Goal: Task Accomplishment & Management: Use online tool/utility

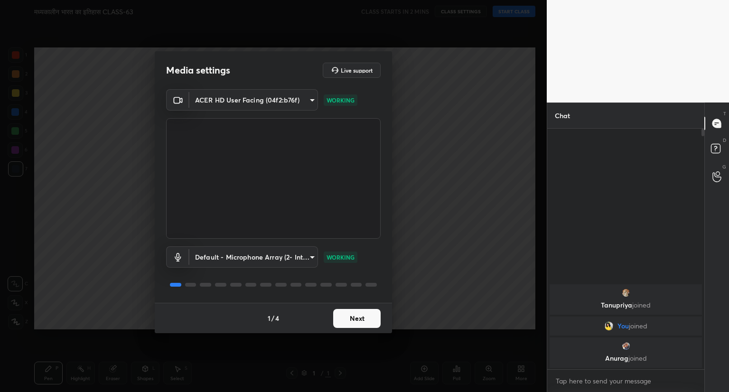
click at [356, 322] on button "Next" at bounding box center [356, 318] width 47 height 19
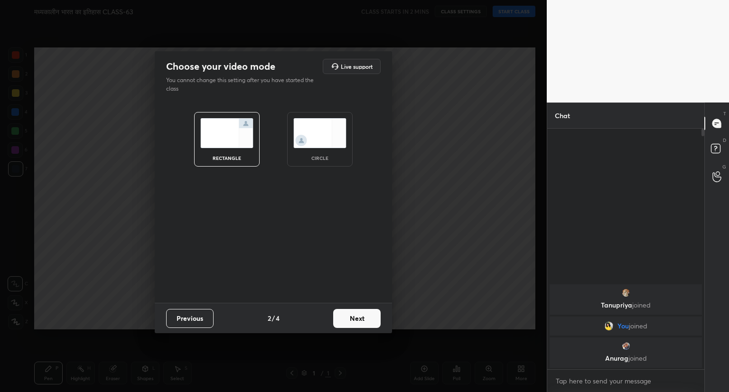
click at [356, 322] on button "Next" at bounding box center [356, 318] width 47 height 19
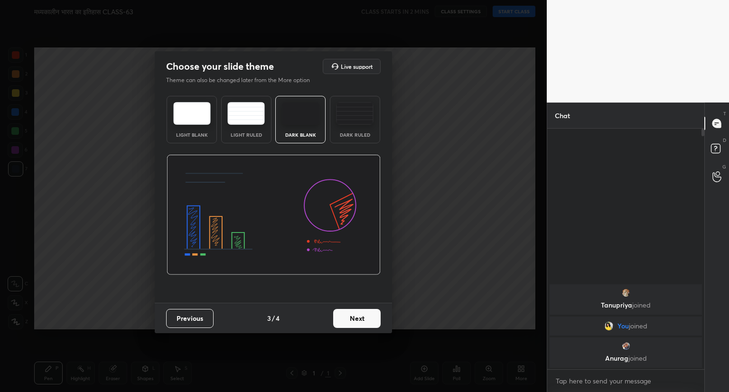
click at [356, 322] on button "Next" at bounding box center [356, 318] width 47 height 19
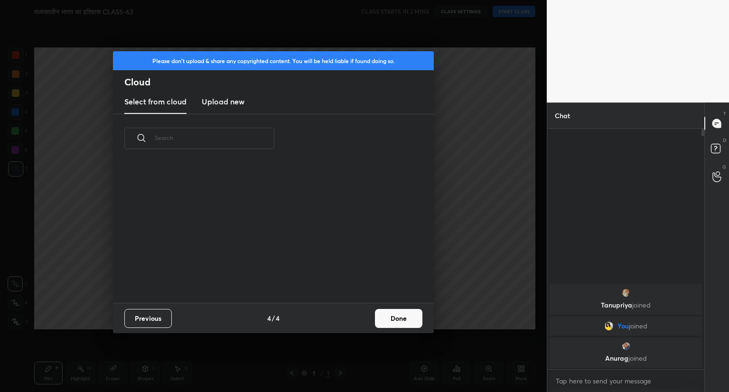
scroll to position [140, 305]
click at [403, 323] on button "Done" at bounding box center [398, 318] width 47 height 19
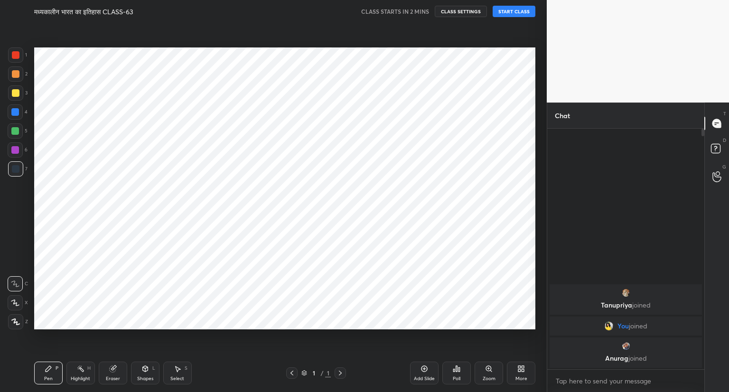
click at [514, 9] on button "START CLASS" at bounding box center [513, 11] width 43 height 11
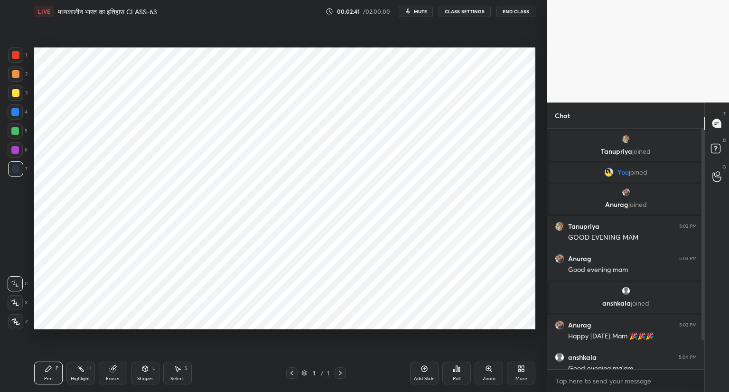
scroll to position [42, 0]
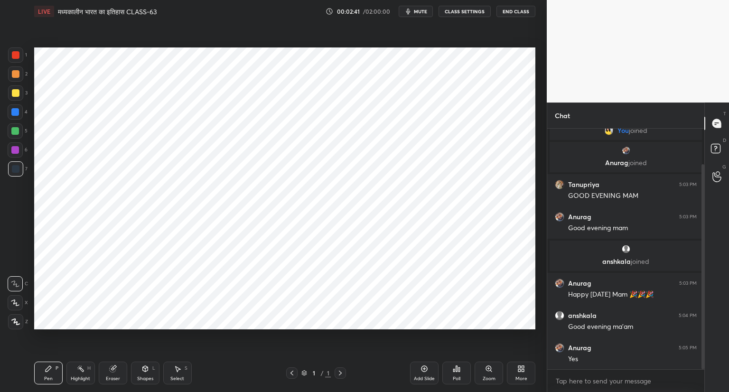
drag, startPoint x: 701, startPoint y: 312, endPoint x: 700, endPoint y: 368, distance: 56.4
click at [700, 368] on div at bounding box center [701, 249] width 6 height 240
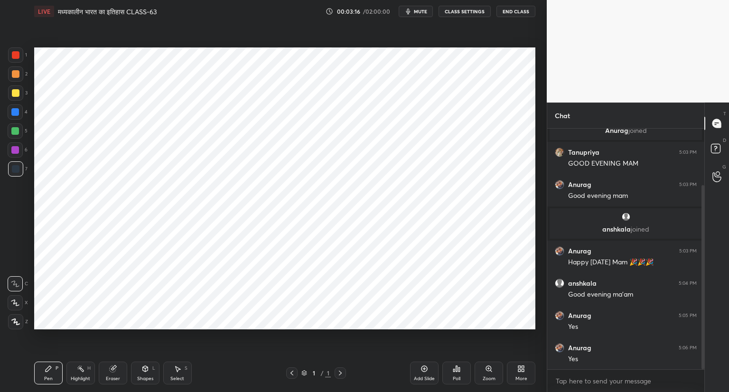
click at [425, 366] on icon at bounding box center [424, 369] width 6 height 6
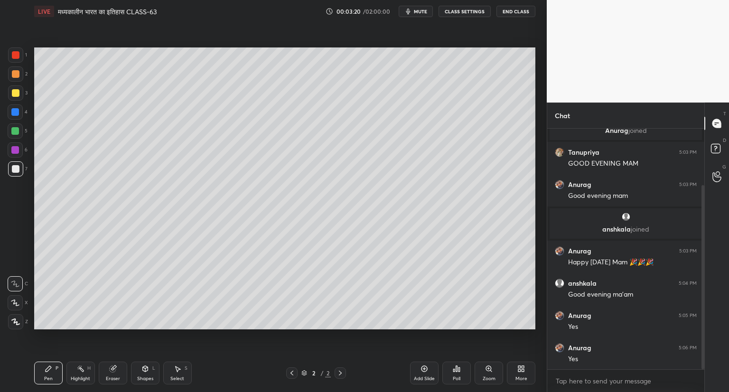
drag, startPoint x: 703, startPoint y: 205, endPoint x: 702, endPoint y: 235, distance: 29.4
click at [702, 235] on div at bounding box center [702, 277] width 3 height 184
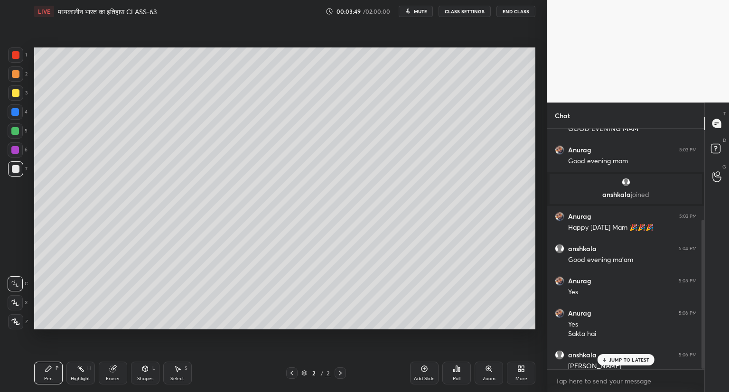
scroll to position [148, 0]
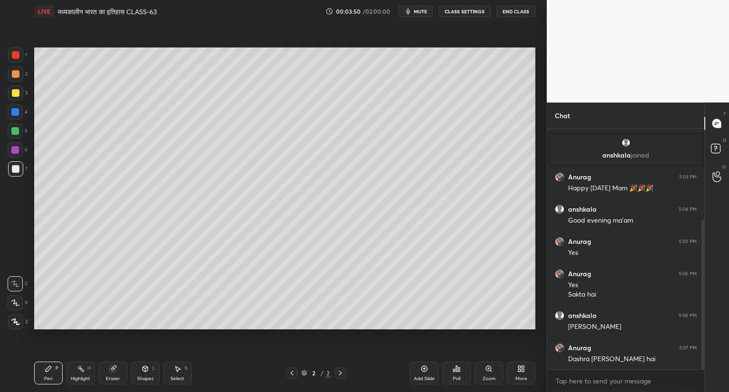
drag, startPoint x: 703, startPoint y: 311, endPoint x: 701, endPoint y: 414, distance: 102.5
click at [701, 0] on html "1 2 3 4 5 6 7 C X Z C X Z E E Erase all H H LIVE मध्यकालीन भारत का इतिहास CLASS…" at bounding box center [364, 0] width 729 height 0
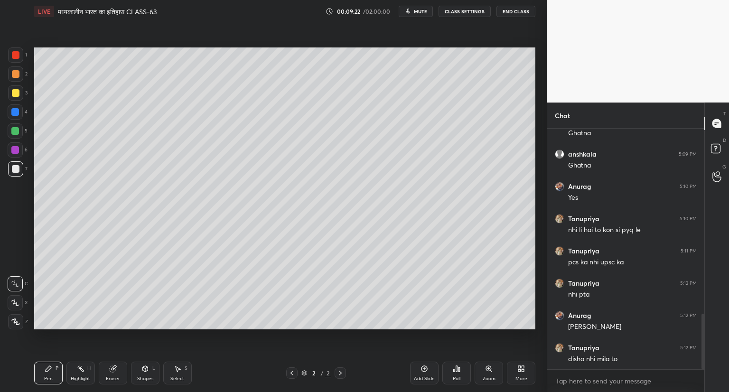
scroll to position [805, 0]
click at [423, 369] on icon at bounding box center [424, 368] width 3 height 3
click at [16, 301] on icon at bounding box center [15, 302] width 9 height 7
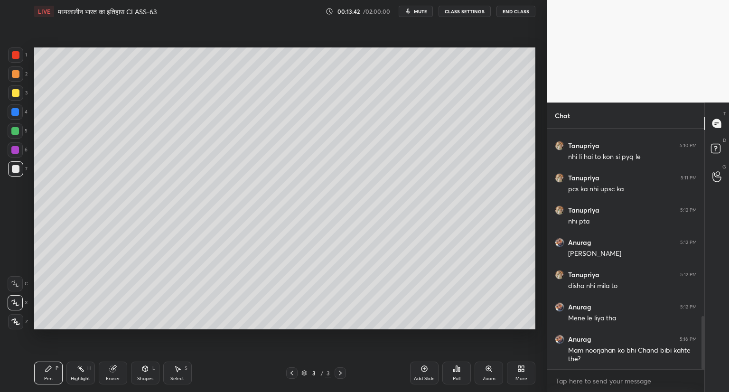
click at [505, 333] on div "Setting up your live class Poll for secs No correct answer Start poll" at bounding box center [284, 188] width 508 height 331
click at [425, 368] on icon at bounding box center [424, 369] width 8 height 8
click at [290, 371] on icon at bounding box center [292, 373] width 8 height 8
click at [343, 369] on icon at bounding box center [340, 373] width 8 height 8
click at [290, 373] on icon at bounding box center [292, 373] width 8 height 8
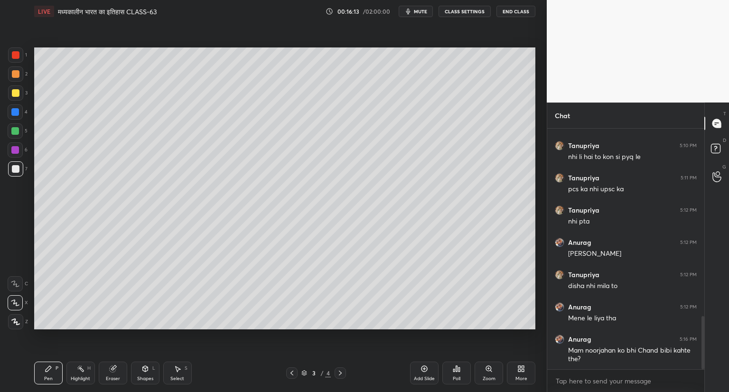
click at [337, 369] on div at bounding box center [339, 372] width 11 height 11
click at [425, 367] on icon at bounding box center [424, 369] width 8 height 8
click at [292, 370] on icon at bounding box center [292, 373] width 8 height 8
click at [343, 369] on div at bounding box center [339, 372] width 11 height 11
click at [351, 333] on div "Setting up your live class Poll for secs No correct answer Start poll" at bounding box center [284, 188] width 508 height 331
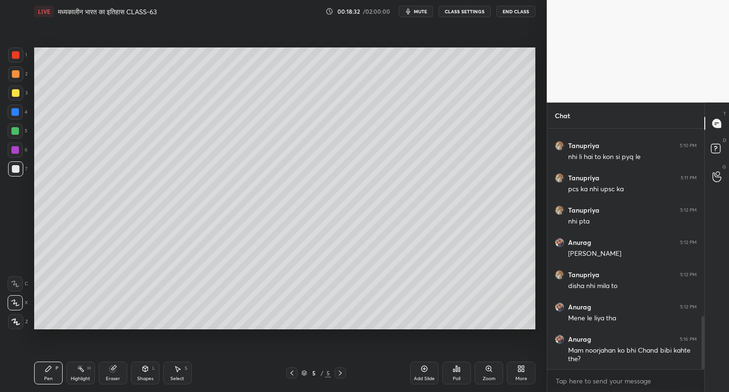
click at [427, 365] on icon at bounding box center [424, 369] width 8 height 8
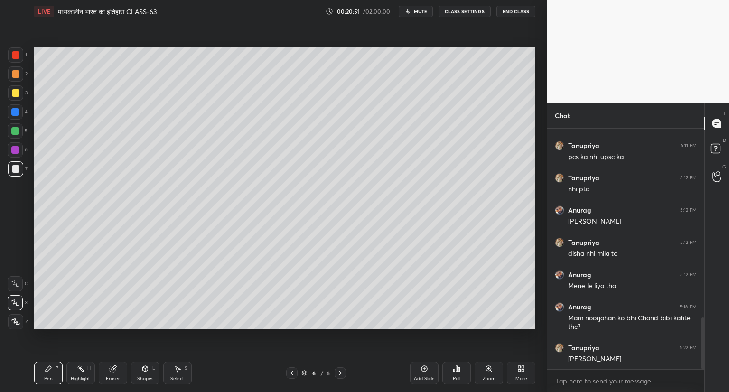
click at [295, 373] on icon at bounding box center [292, 373] width 8 height 8
click at [340, 370] on icon at bounding box center [340, 373] width 8 height 8
click at [425, 369] on icon at bounding box center [424, 368] width 3 height 3
click at [425, 367] on icon at bounding box center [424, 369] width 8 height 8
click at [293, 369] on div at bounding box center [291, 372] width 11 height 11
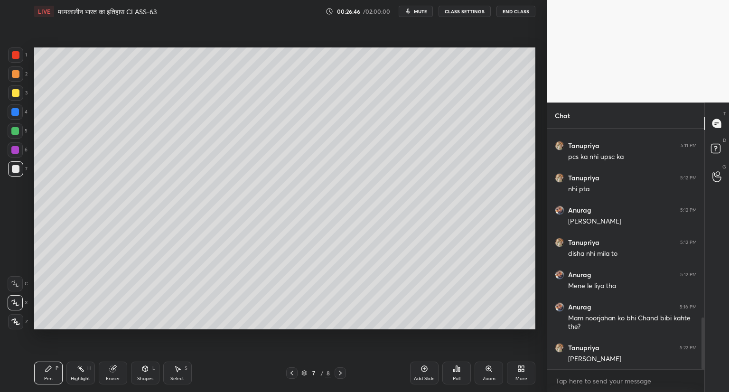
click at [339, 370] on icon at bounding box center [340, 372] width 3 height 5
click at [422, 367] on icon at bounding box center [424, 369] width 6 height 6
click at [288, 367] on div "Pen P Highlight H Eraser Shapes L Select S 9 / 9 Add Slide Poll Zoom More" at bounding box center [284, 373] width 501 height 38
click at [292, 370] on icon at bounding box center [292, 373] width 8 height 8
click at [343, 369] on icon at bounding box center [340, 373] width 8 height 8
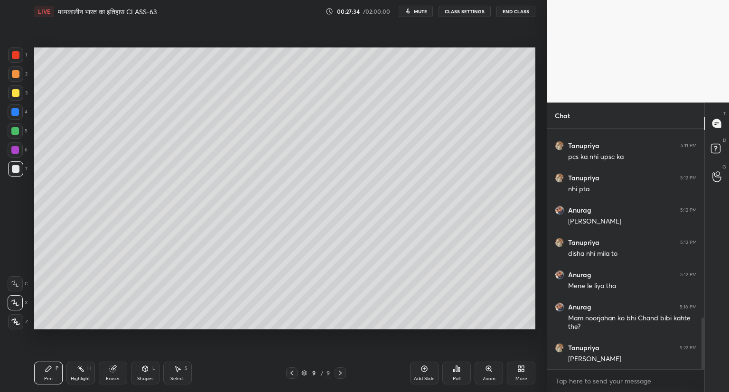
click at [288, 363] on div "Pen P Highlight H Eraser Shapes L Select S 9 / 9 Add Slide Poll Zoom More" at bounding box center [284, 373] width 501 height 38
click at [293, 370] on icon at bounding box center [292, 373] width 8 height 8
click at [338, 368] on div at bounding box center [339, 372] width 11 height 11
click at [290, 369] on icon at bounding box center [292, 373] width 8 height 8
click at [345, 369] on div at bounding box center [339, 372] width 11 height 11
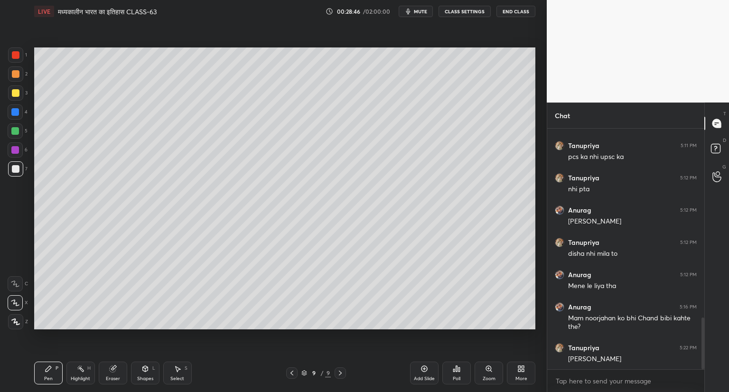
click at [289, 369] on div at bounding box center [291, 372] width 11 height 11
click at [336, 367] on div "Pen P Highlight H Eraser Shapes L Select S 8 / 9 Add Slide Poll Zoom More" at bounding box center [284, 373] width 501 height 38
click at [340, 374] on icon at bounding box center [340, 373] width 8 height 8
click at [290, 366] on div "Pen P Highlight H Eraser Shapes L Select S 9 / 9 Add Slide Poll Zoom More" at bounding box center [284, 373] width 501 height 38
click at [291, 362] on div "Pen P Highlight H Eraser Shapes L Select S 9 / 9 Add Slide Poll Zoom More" at bounding box center [284, 373] width 501 height 38
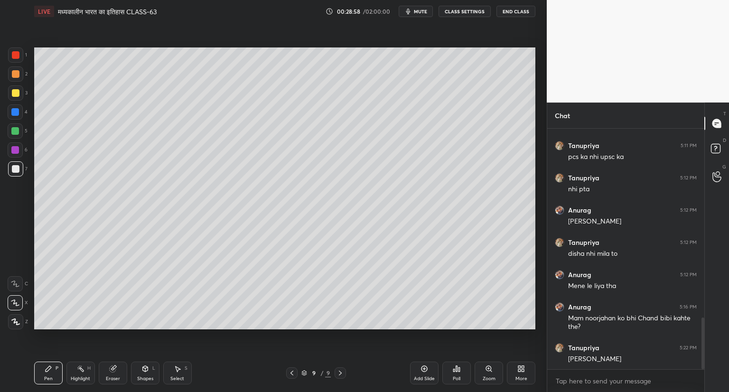
click at [292, 371] on icon at bounding box center [292, 373] width 8 height 8
click at [340, 367] on div "Pen P Highlight H Eraser Shapes L Select S 8 / 9 Add Slide Poll Zoom More" at bounding box center [284, 373] width 501 height 38
click at [341, 370] on icon at bounding box center [340, 373] width 8 height 8
click at [290, 373] on icon at bounding box center [292, 373] width 8 height 8
click at [299, 373] on div "8 / 9" at bounding box center [316, 372] width 60 height 11
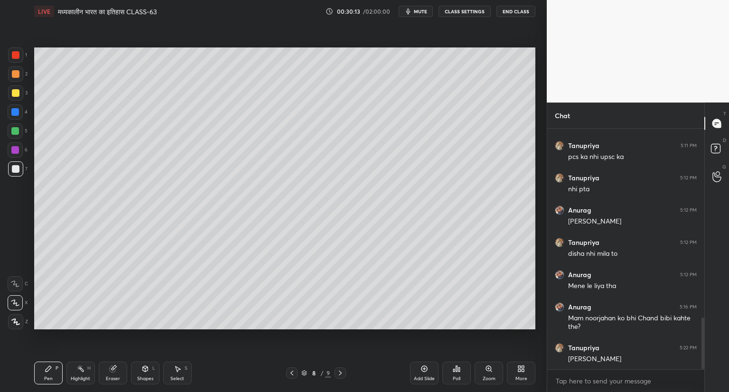
click at [292, 371] on icon at bounding box center [292, 373] width 8 height 8
click at [294, 372] on icon at bounding box center [292, 373] width 8 height 8
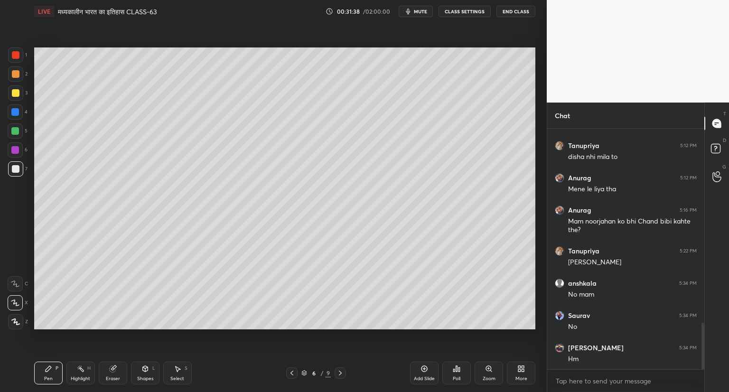
scroll to position [1007, 0]
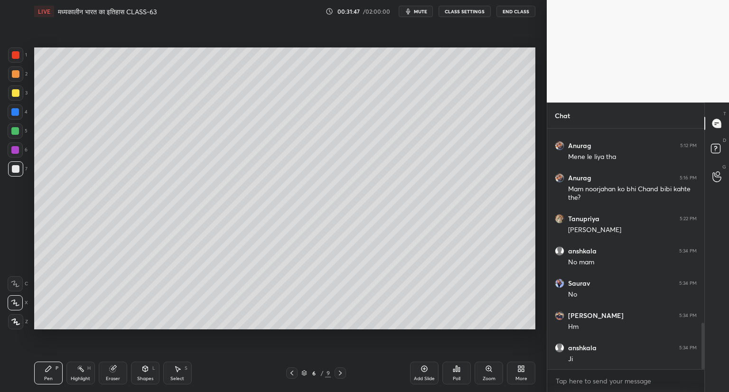
click at [289, 371] on icon at bounding box center [292, 373] width 8 height 8
click at [291, 373] on icon at bounding box center [291, 372] width 3 height 5
click at [338, 373] on icon at bounding box center [340, 373] width 8 height 8
click at [290, 369] on div at bounding box center [291, 372] width 11 height 11
click at [340, 371] on icon at bounding box center [340, 372] width 3 height 5
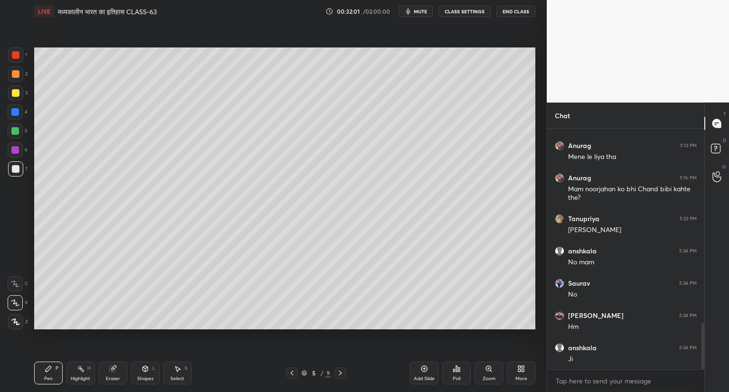
click at [342, 373] on icon at bounding box center [340, 372] width 3 height 5
click at [344, 373] on div at bounding box center [339, 372] width 11 height 11
click at [341, 373] on icon at bounding box center [340, 372] width 3 height 5
click at [339, 371] on icon at bounding box center [340, 372] width 3 height 5
click at [339, 370] on icon at bounding box center [340, 373] width 8 height 8
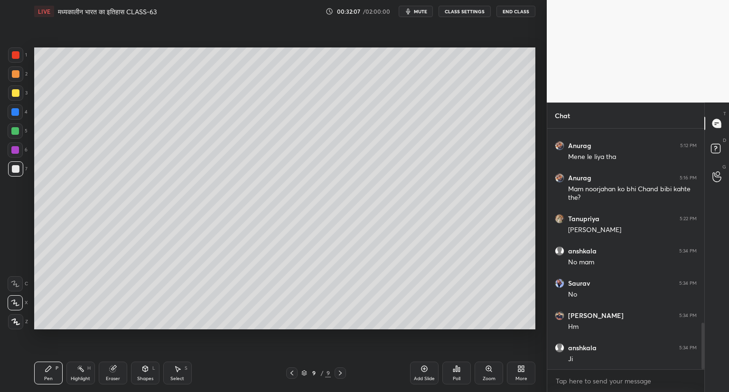
click at [420, 366] on icon at bounding box center [424, 369] width 8 height 8
click at [110, 368] on icon at bounding box center [113, 369] width 6 height 6
click at [16, 257] on circle at bounding box center [15, 253] width 8 height 8
click at [47, 370] on icon at bounding box center [49, 369] width 6 height 6
click at [289, 371] on icon at bounding box center [292, 373] width 8 height 8
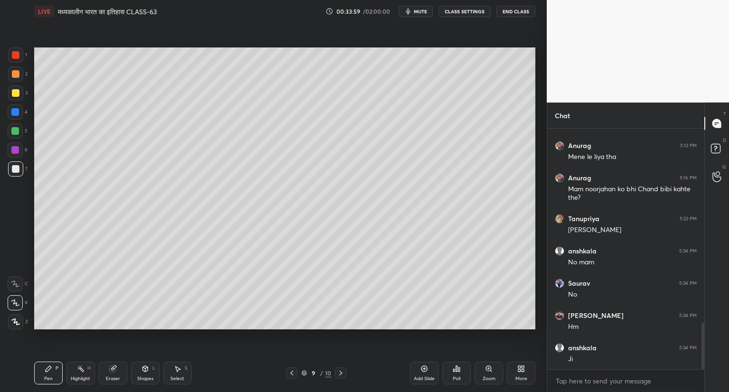
click at [341, 370] on icon at bounding box center [341, 373] width 8 height 8
click at [343, 369] on div at bounding box center [340, 372] width 11 height 11
click at [423, 366] on icon at bounding box center [424, 369] width 6 height 6
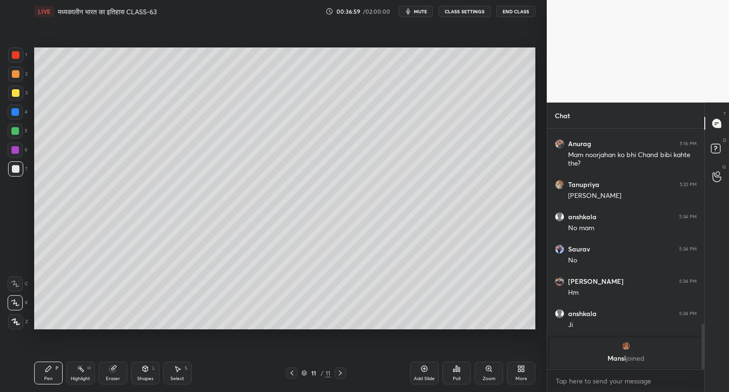
click at [423, 364] on div "Add Slide" at bounding box center [424, 372] width 28 height 23
click at [423, 365] on icon at bounding box center [424, 369] width 8 height 8
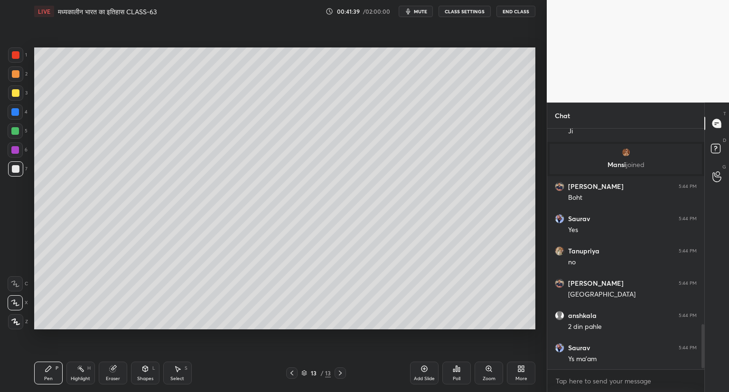
scroll to position [1082, 0]
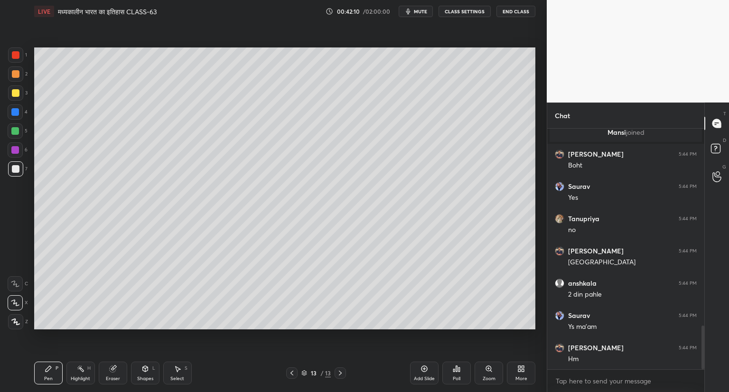
click at [421, 365] on icon at bounding box center [424, 369] width 8 height 8
click at [287, 371] on div at bounding box center [291, 372] width 11 height 11
click at [339, 370] on icon at bounding box center [340, 373] width 8 height 8
click at [419, 370] on div "Add Slide" at bounding box center [424, 372] width 28 height 23
click at [291, 369] on div at bounding box center [291, 372] width 11 height 11
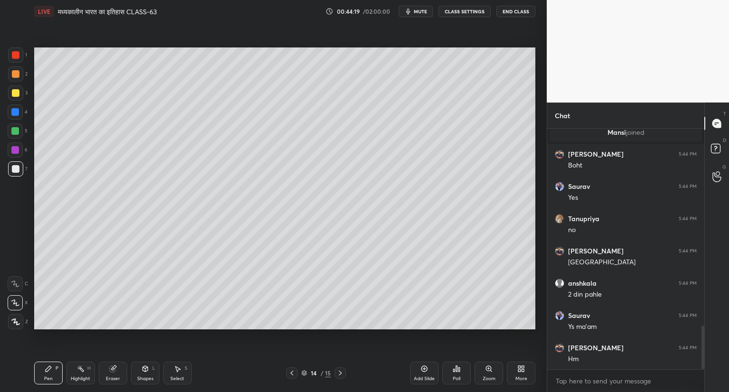
click at [341, 369] on div at bounding box center [339, 372] width 11 height 11
click at [428, 365] on div "Add Slide" at bounding box center [424, 372] width 28 height 23
click at [291, 372] on icon at bounding box center [291, 372] width 3 height 5
click at [293, 370] on icon at bounding box center [292, 373] width 8 height 8
click at [341, 368] on div at bounding box center [339, 372] width 11 height 11
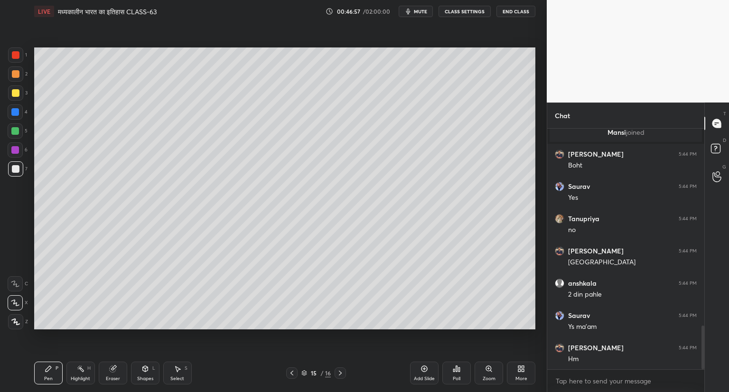
click at [342, 371] on icon at bounding box center [340, 373] width 8 height 8
click at [290, 369] on div at bounding box center [291, 372] width 11 height 11
click at [340, 367] on div at bounding box center [339, 372] width 11 height 11
click at [423, 367] on icon at bounding box center [424, 369] width 8 height 8
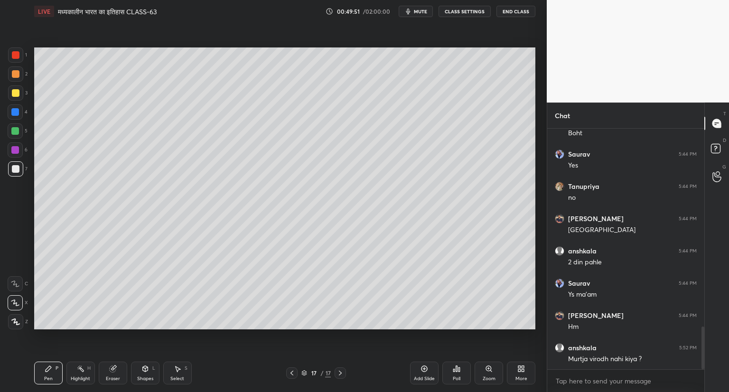
click at [289, 372] on icon at bounding box center [292, 373] width 8 height 8
click at [292, 371] on icon at bounding box center [292, 373] width 8 height 8
click at [292, 369] on div at bounding box center [291, 372] width 11 height 11
click at [340, 370] on icon at bounding box center [340, 373] width 8 height 8
click at [343, 368] on div at bounding box center [339, 372] width 11 height 11
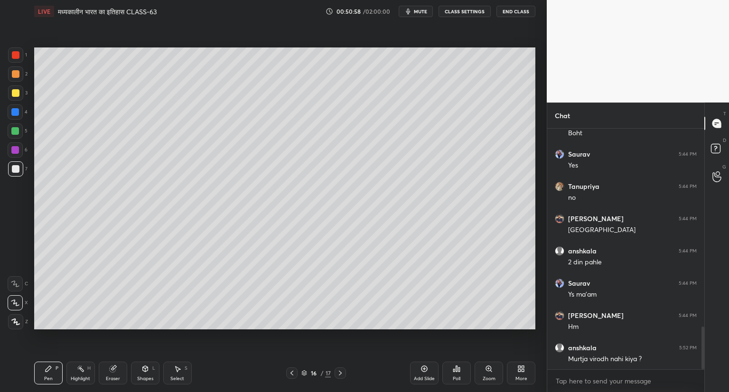
click at [341, 370] on icon at bounding box center [340, 373] width 8 height 8
click at [426, 365] on icon at bounding box center [424, 369] width 8 height 8
click at [420, 10] on span "mute" at bounding box center [420, 11] width 13 height 7
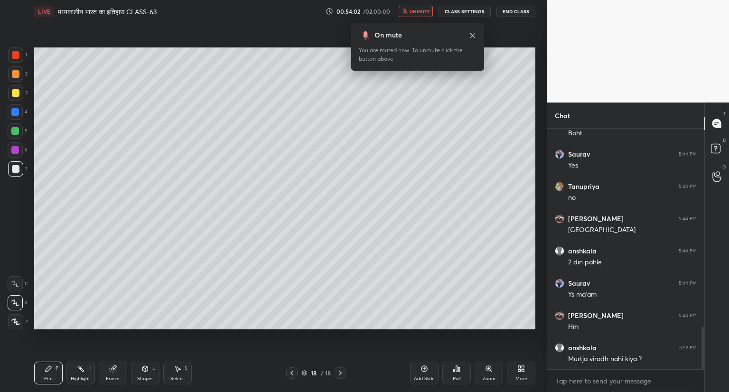
click at [424, 11] on span "unmute" at bounding box center [419, 11] width 20 height 7
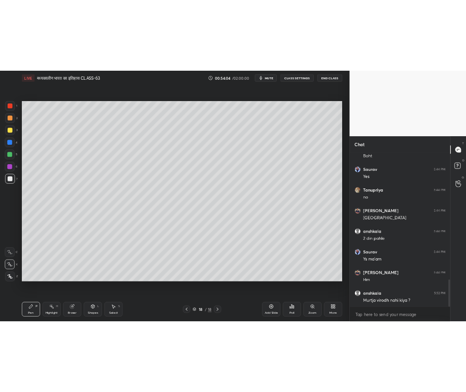
scroll to position [1149, 0]
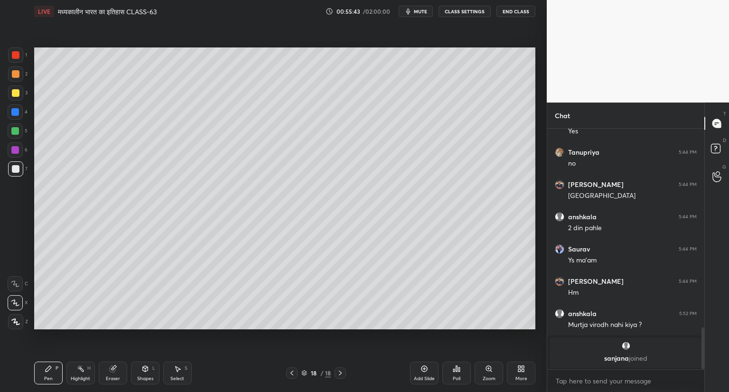
click at [423, 365] on icon at bounding box center [424, 369] width 8 height 8
click at [425, 362] on div "Add Slide" at bounding box center [424, 372] width 28 height 23
click at [291, 370] on icon at bounding box center [291, 373] width 8 height 8
click at [341, 370] on icon at bounding box center [341, 373] width 8 height 8
click at [423, 365] on icon at bounding box center [424, 369] width 8 height 8
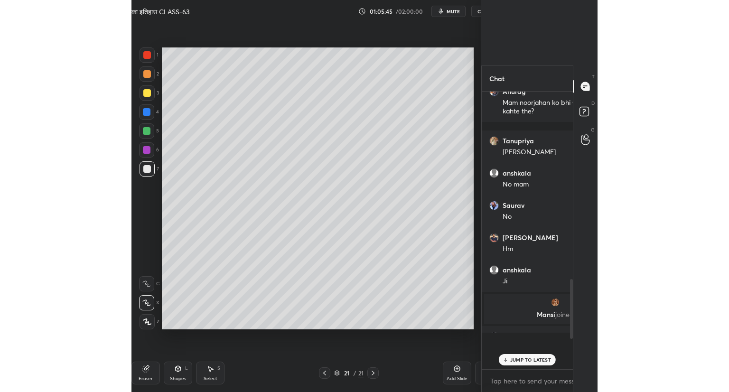
scroll to position [331, 508]
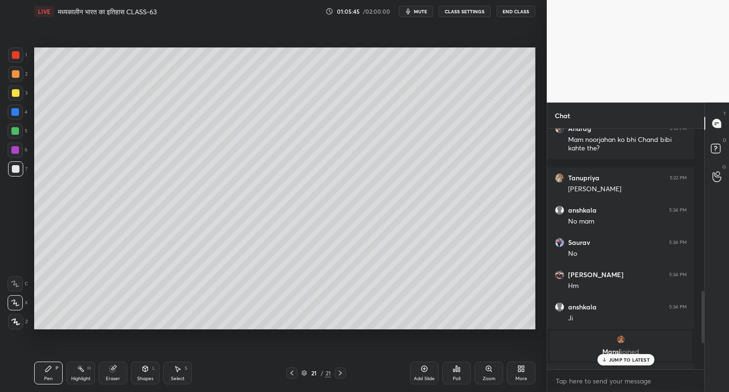
type textarea "x"
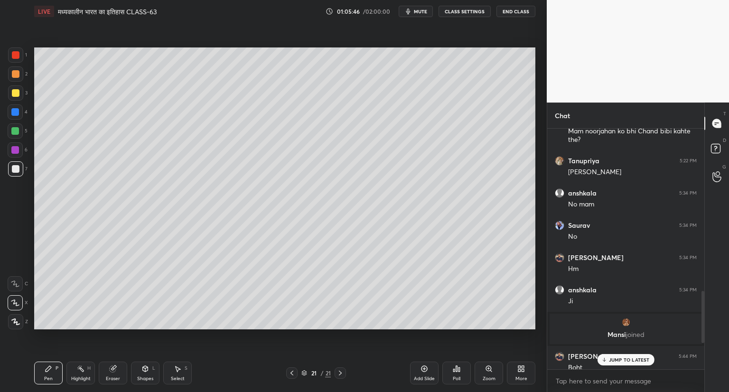
click at [620, 356] on div "JUMP TO LATEST" at bounding box center [625, 359] width 57 height 11
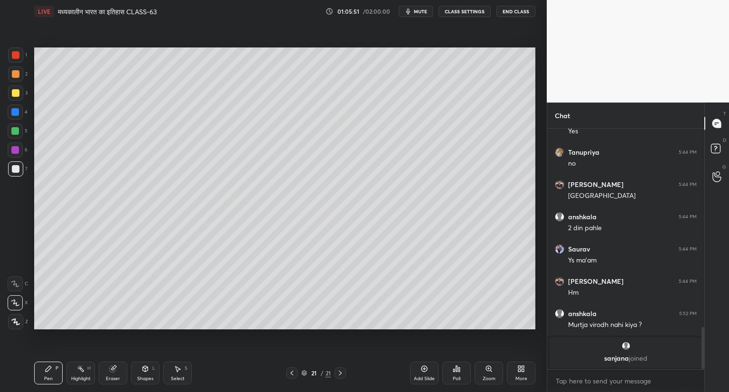
click at [423, 369] on icon at bounding box center [424, 368] width 3 height 3
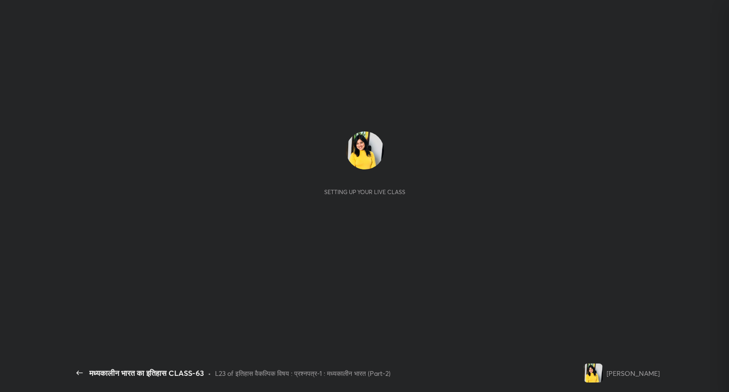
scroll to position [1197, 0]
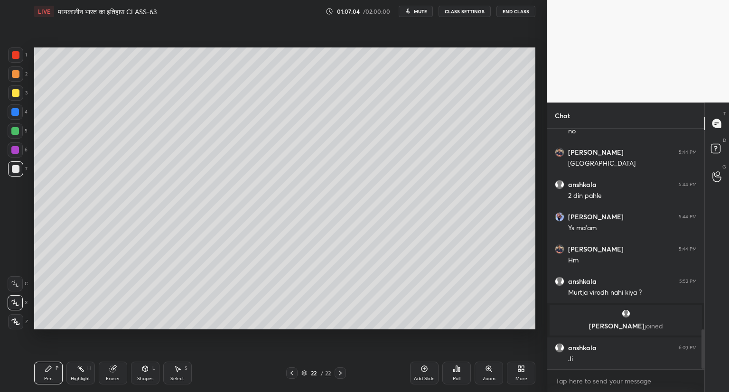
scroll to position [1253, 0]
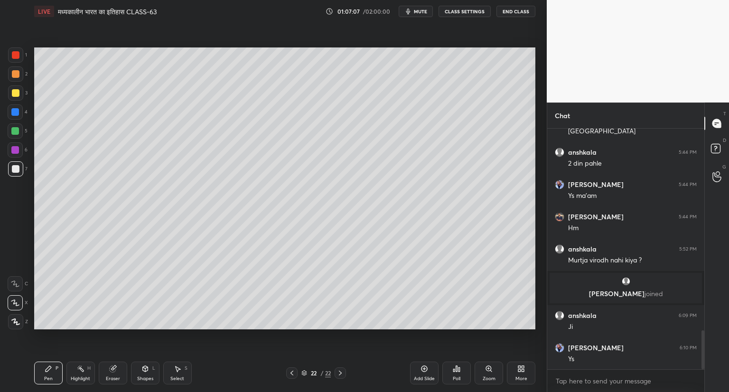
click at [423, 10] on span "mute" at bounding box center [420, 11] width 13 height 7
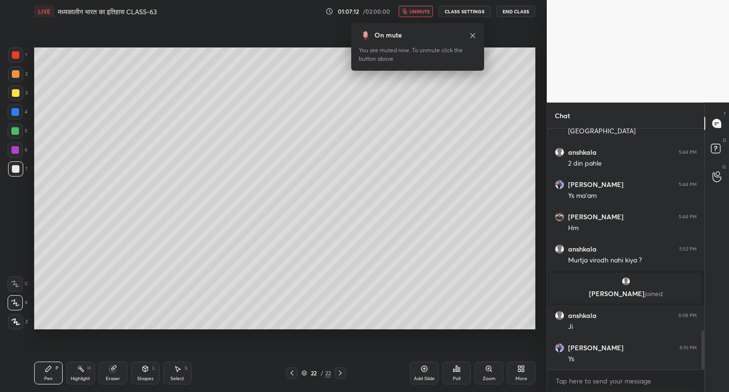
scroll to position [1285, 0]
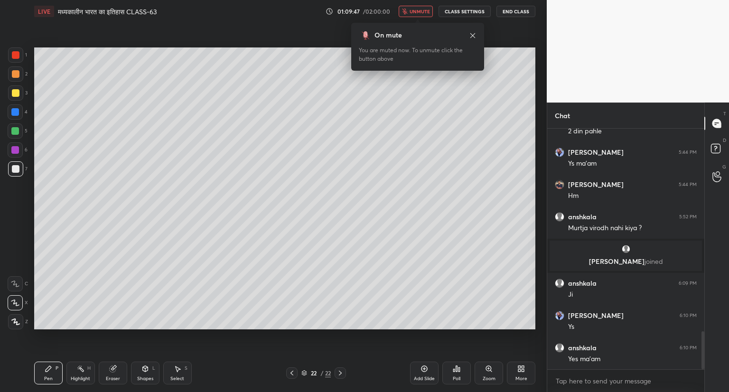
click at [423, 10] on span "unmute" at bounding box center [419, 11] width 20 height 7
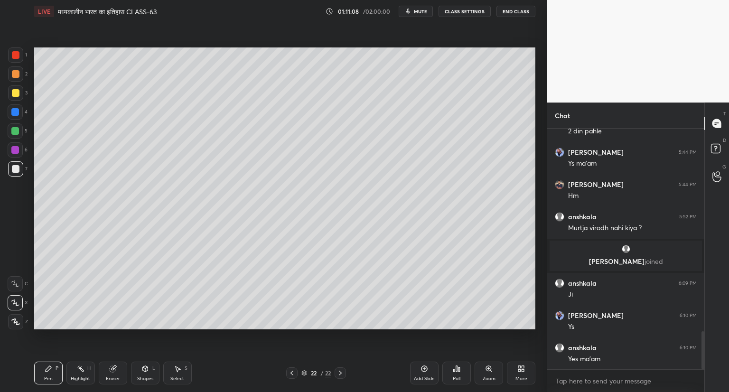
click at [321, 331] on div "Setting up your live class Poll for secs No correct answer Start poll" at bounding box center [284, 188] width 508 height 331
click at [385, 330] on div "Setting up your live class Poll for secs No correct answer Start poll" at bounding box center [284, 188] width 508 height 331
click at [421, 367] on icon at bounding box center [424, 369] width 6 height 6
click at [423, 365] on icon at bounding box center [424, 369] width 8 height 8
click at [422, 366] on icon at bounding box center [424, 369] width 6 height 6
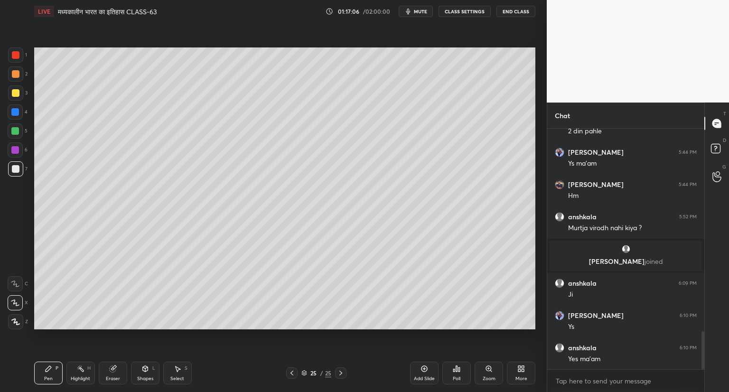
click at [111, 370] on icon at bounding box center [113, 369] width 6 height 6
click at [47, 371] on icon at bounding box center [49, 369] width 6 height 6
click at [114, 368] on icon at bounding box center [113, 367] width 5 height 5
click at [51, 366] on icon at bounding box center [49, 369] width 8 height 8
click at [284, 369] on div "25 / 25" at bounding box center [316, 372] width 188 height 11
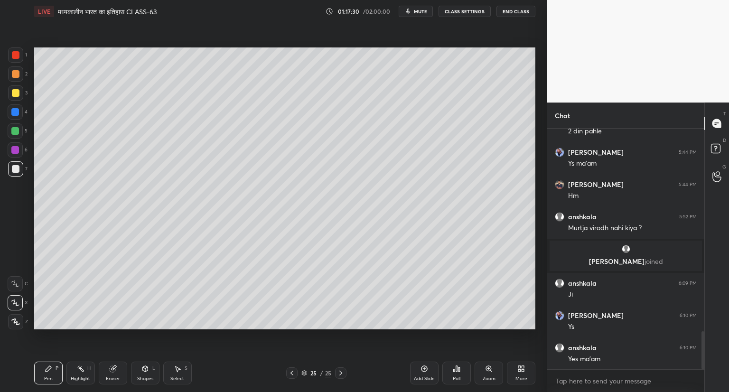
click at [296, 368] on div at bounding box center [291, 372] width 11 height 11
click at [297, 369] on div "24 / 25" at bounding box center [316, 372] width 60 height 11
click at [294, 371] on icon at bounding box center [292, 373] width 8 height 8
click at [292, 369] on div at bounding box center [291, 372] width 11 height 11
click at [293, 371] on icon at bounding box center [292, 373] width 8 height 8
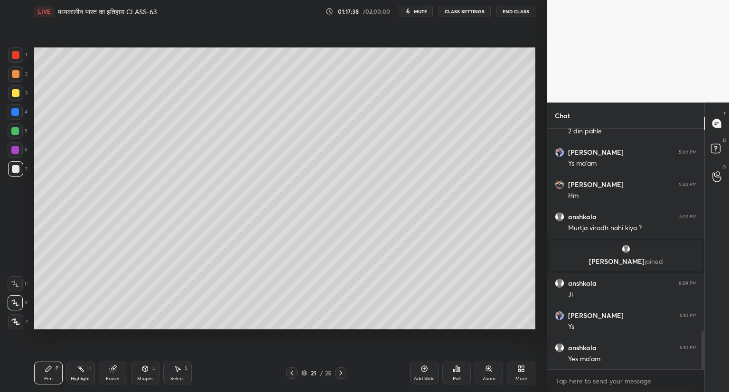
click at [340, 370] on icon at bounding box center [341, 373] width 8 height 8
click at [343, 370] on icon at bounding box center [341, 373] width 8 height 8
click at [339, 370] on icon at bounding box center [341, 373] width 8 height 8
click at [342, 370] on icon at bounding box center [341, 373] width 8 height 8
click at [542, 302] on div "1 2 3 4 5 6 7 C X Z C X Z E E Erase all H H LIVE मध्यकालीन भारत का इतिहास CLASS…" at bounding box center [273, 196] width 546 height 392
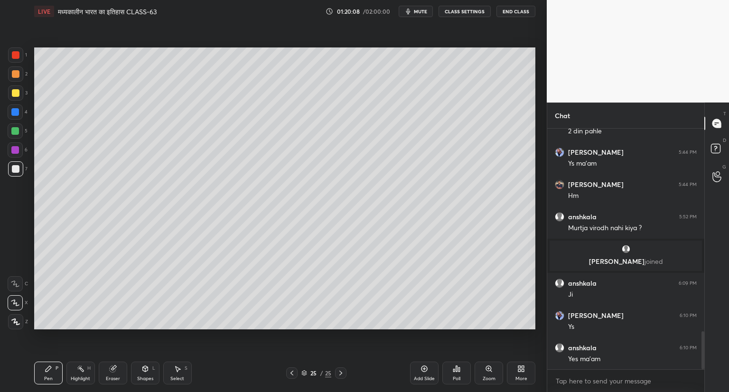
click at [290, 372] on icon at bounding box center [292, 373] width 8 height 8
click at [343, 369] on div at bounding box center [340, 372] width 11 height 11
click at [417, 366] on div "Add Slide" at bounding box center [424, 372] width 28 height 23
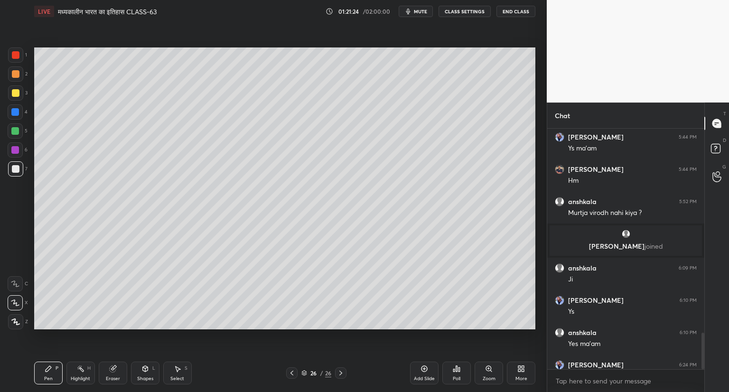
scroll to position [1350, 0]
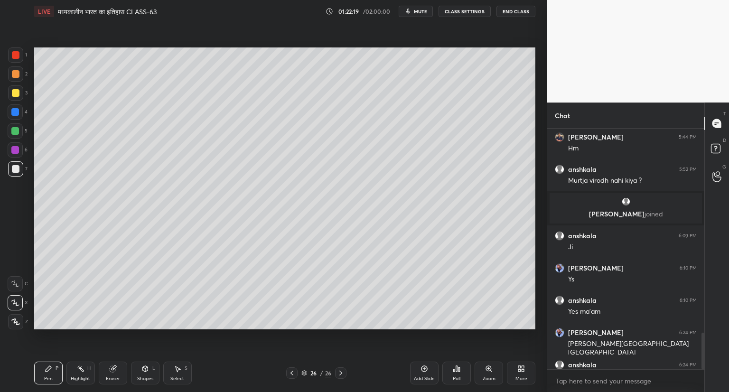
click at [289, 372] on icon at bounding box center [292, 373] width 8 height 8
click at [340, 369] on div at bounding box center [340, 372] width 11 height 11
click at [427, 365] on icon at bounding box center [424, 369] width 8 height 8
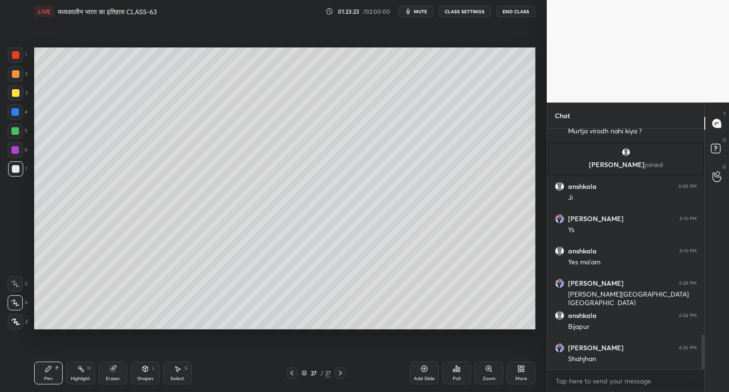
scroll to position [1432, 0]
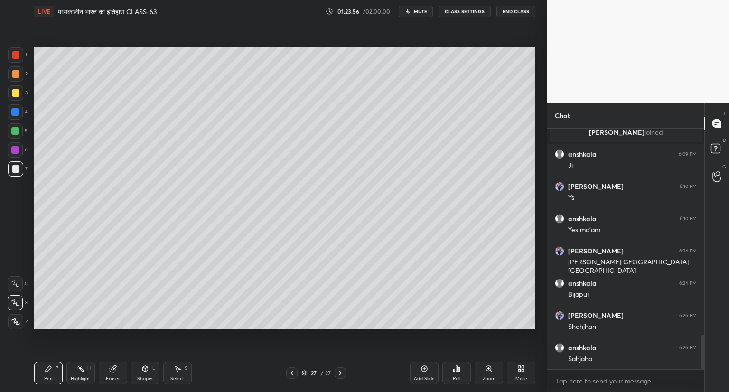
click at [427, 364] on div "Add Slide" at bounding box center [424, 372] width 28 height 23
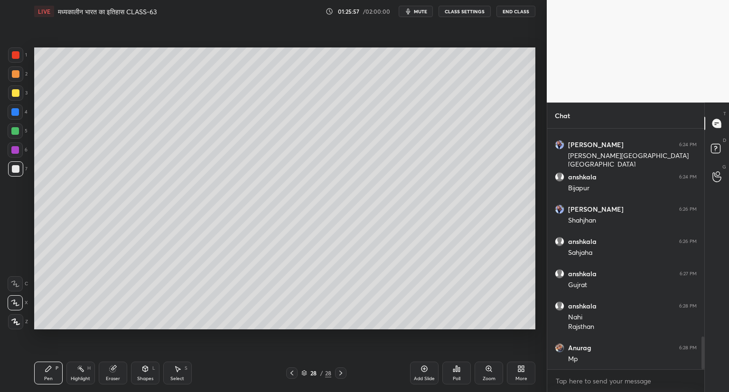
scroll to position [1570, 0]
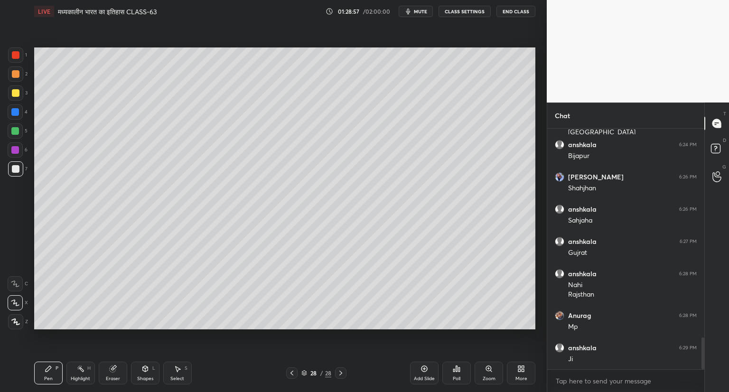
click at [536, 285] on div "Setting up your live class Poll for secs No correct answer Start poll" at bounding box center [284, 188] width 508 height 331
click at [423, 366] on icon at bounding box center [424, 369] width 6 height 6
click at [420, 7] on button "mute" at bounding box center [415, 11] width 34 height 11
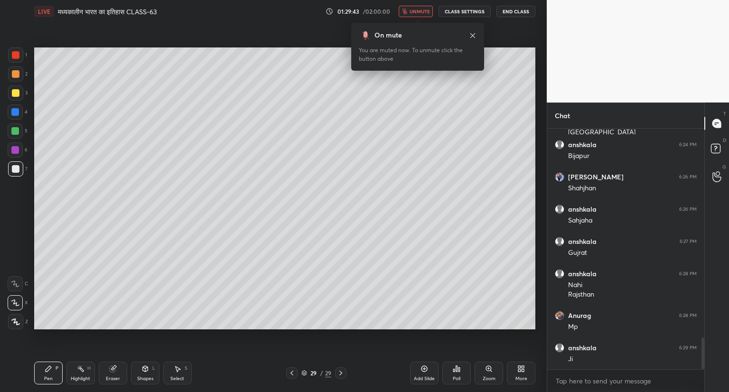
click at [419, 8] on button "unmute" at bounding box center [415, 11] width 34 height 11
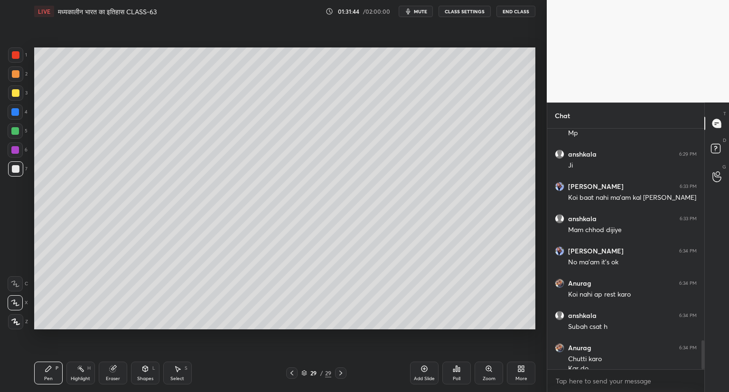
scroll to position [1773, 0]
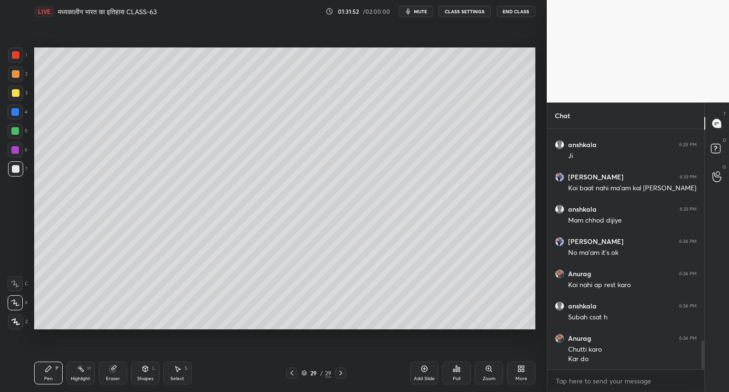
click at [423, 14] on span "mute" at bounding box center [420, 11] width 13 height 7
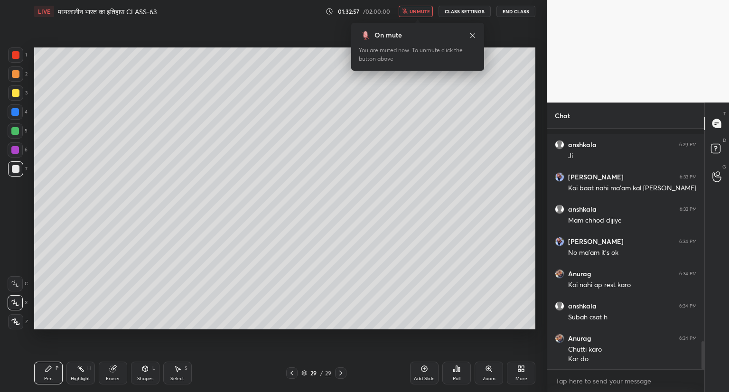
scroll to position [1814, 0]
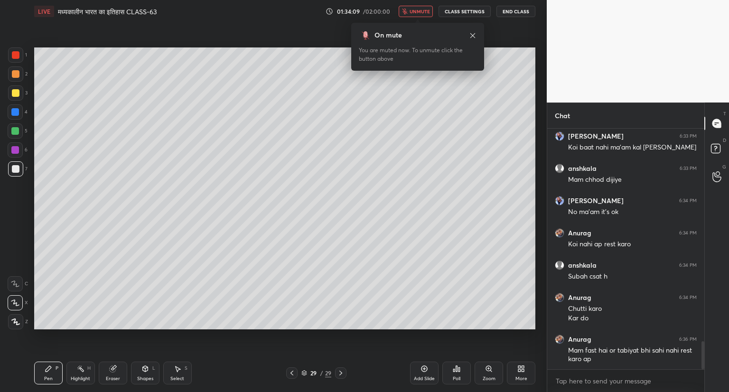
click at [423, 9] on span "unmute" at bounding box center [419, 11] width 20 height 7
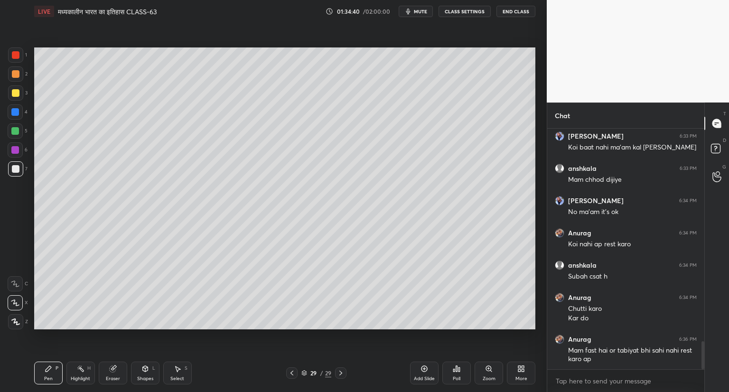
click at [294, 370] on icon at bounding box center [292, 373] width 8 height 8
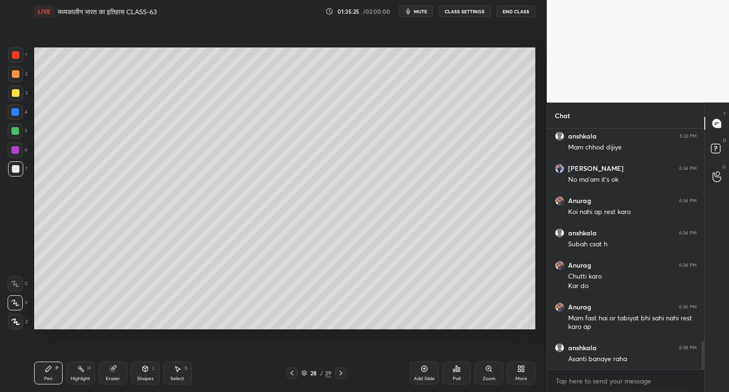
click at [342, 372] on icon at bounding box center [341, 373] width 8 height 8
click at [425, 366] on icon at bounding box center [424, 369] width 6 height 6
click at [290, 370] on icon at bounding box center [291, 373] width 8 height 8
click at [291, 370] on icon at bounding box center [291, 373] width 8 height 8
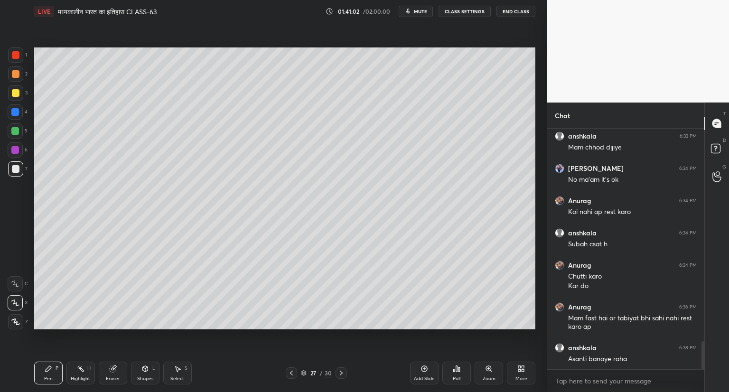
click at [292, 370] on icon at bounding box center [291, 373] width 8 height 8
click at [292, 370] on icon at bounding box center [291, 372] width 3 height 5
click at [295, 368] on div at bounding box center [291, 372] width 11 height 11
click at [296, 367] on div at bounding box center [291, 372] width 11 height 11
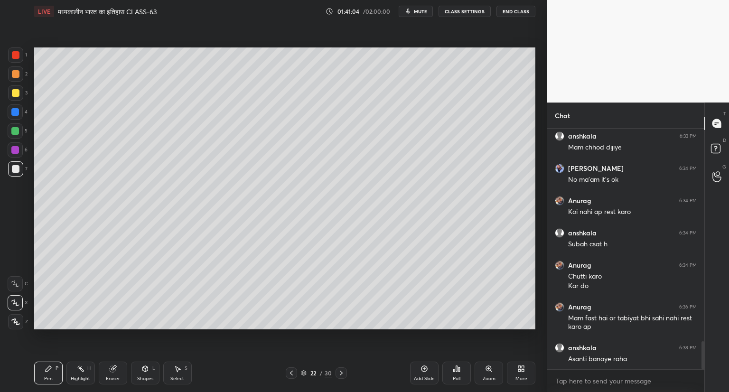
click at [296, 364] on div "Pen P Highlight H Eraser Shapes L Select S 22 / 30 Add Slide Poll Zoom More" at bounding box center [284, 373] width 501 height 38
click at [290, 370] on icon at bounding box center [291, 373] width 8 height 8
click at [294, 370] on icon at bounding box center [291, 373] width 8 height 8
click at [293, 370] on icon at bounding box center [291, 373] width 8 height 8
click at [294, 370] on icon at bounding box center [291, 373] width 8 height 8
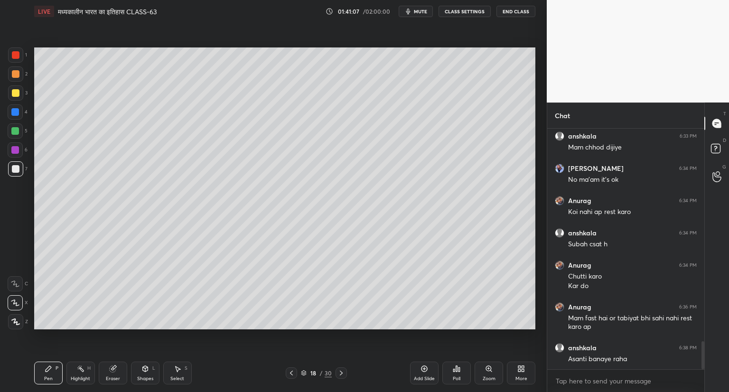
click at [296, 369] on div at bounding box center [291, 372] width 11 height 11
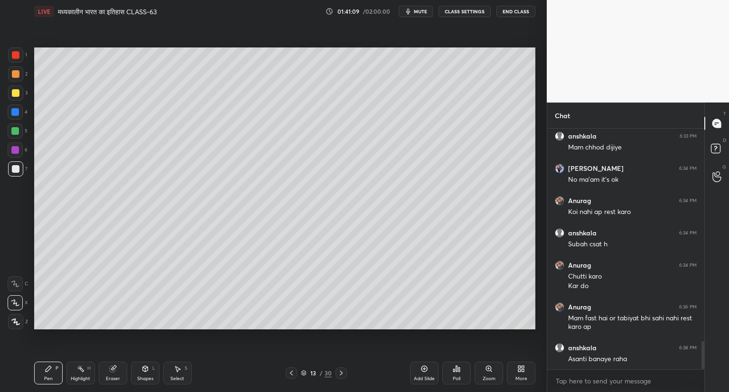
click at [296, 369] on div at bounding box center [291, 372] width 11 height 11
click at [297, 368] on div "12 / 30" at bounding box center [316, 372] width 61 height 11
click at [342, 370] on icon at bounding box center [341, 373] width 8 height 8
click at [342, 371] on icon at bounding box center [341, 373] width 8 height 8
click at [343, 370] on icon at bounding box center [341, 373] width 8 height 8
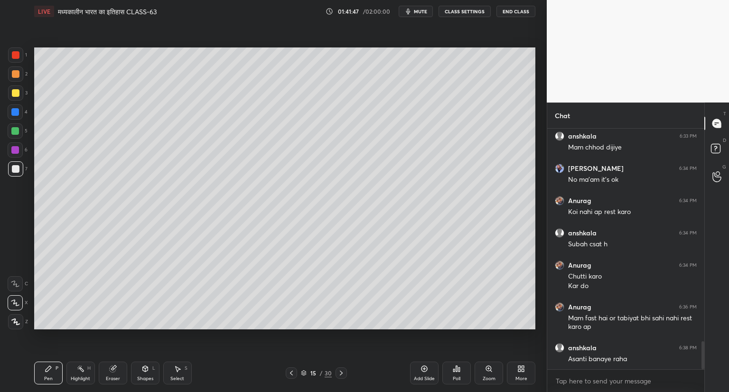
click at [343, 370] on icon at bounding box center [341, 373] width 8 height 8
click at [342, 370] on icon at bounding box center [341, 373] width 8 height 8
click at [345, 370] on div at bounding box center [340, 372] width 11 height 11
click at [347, 369] on div "18 / 30" at bounding box center [316, 372] width 188 height 11
click at [337, 371] on icon at bounding box center [341, 373] width 8 height 8
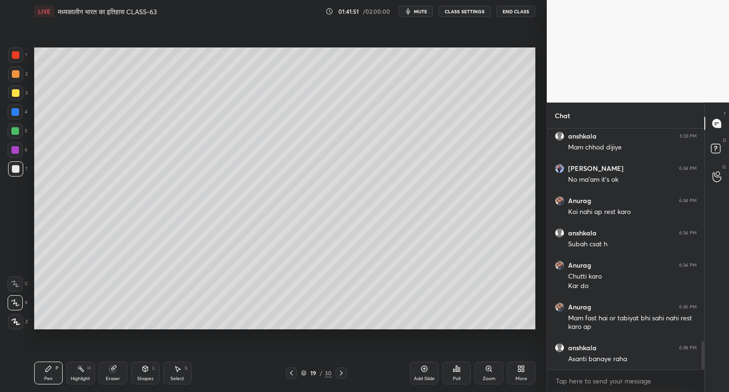
click at [343, 371] on icon at bounding box center [341, 373] width 8 height 8
click at [340, 371] on icon at bounding box center [341, 372] width 3 height 5
click at [338, 371] on icon at bounding box center [341, 373] width 8 height 8
click at [342, 373] on icon at bounding box center [341, 373] width 8 height 8
click at [345, 370] on div at bounding box center [340, 372] width 11 height 11
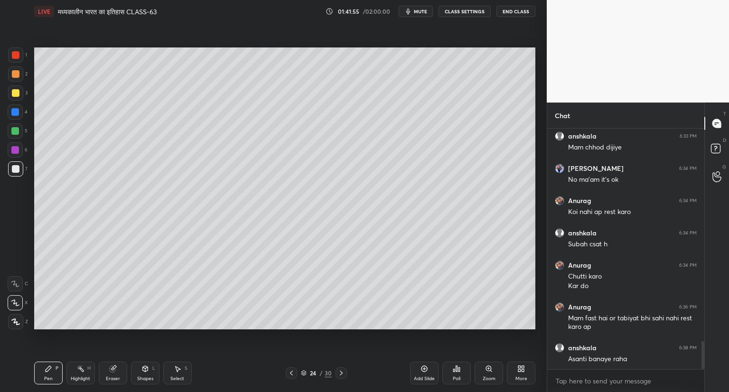
click at [346, 373] on div "24 / 30" at bounding box center [316, 372] width 188 height 11
click at [343, 372] on icon at bounding box center [341, 373] width 8 height 8
click at [341, 373] on icon at bounding box center [341, 373] width 8 height 8
click at [343, 371] on icon at bounding box center [341, 373] width 8 height 8
click at [348, 370] on div "27 / 30" at bounding box center [316, 372] width 188 height 11
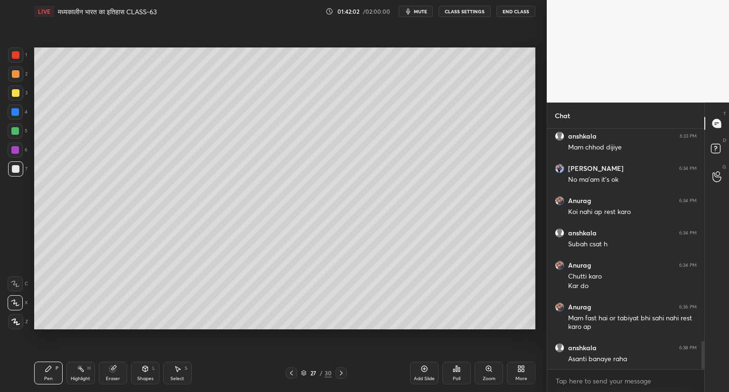
click at [342, 372] on icon at bounding box center [341, 373] width 8 height 8
click at [340, 371] on icon at bounding box center [341, 373] width 8 height 8
click at [342, 370] on icon at bounding box center [341, 373] width 8 height 8
click at [343, 370] on icon at bounding box center [341, 373] width 8 height 8
click at [341, 371] on icon at bounding box center [341, 373] width 8 height 8
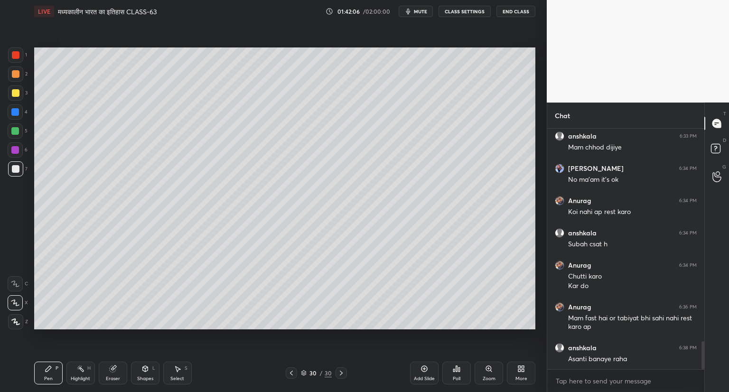
click at [423, 368] on icon at bounding box center [424, 369] width 8 height 8
click at [419, 365] on div "Add Slide" at bounding box center [424, 372] width 28 height 23
click at [290, 370] on icon at bounding box center [292, 373] width 8 height 8
click at [309, 353] on div "Setting up your live class Poll for secs No correct answer Start poll" at bounding box center [284, 188] width 508 height 331
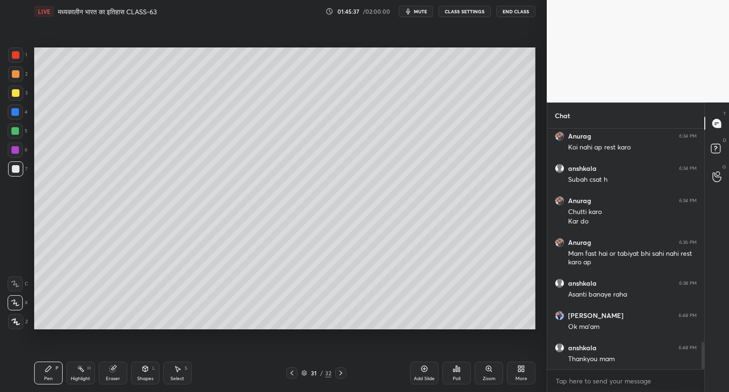
scroll to position [1943, 0]
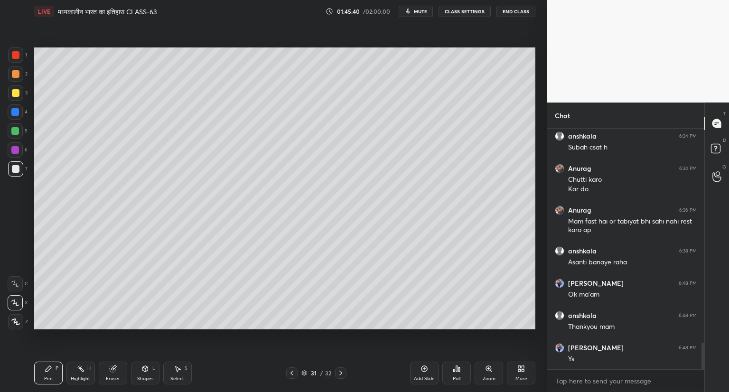
click at [421, 12] on span "mute" at bounding box center [420, 11] width 13 height 7
click at [422, 12] on span "unmute" at bounding box center [419, 11] width 20 height 7
click at [518, 6] on button "End Class" at bounding box center [515, 11] width 39 height 11
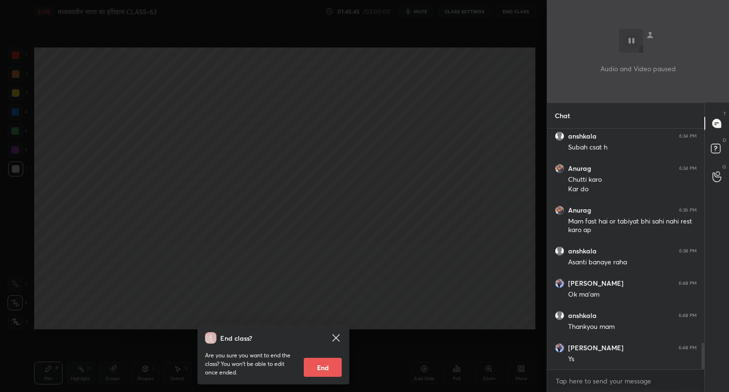
click at [332, 369] on button "End" at bounding box center [323, 367] width 38 height 19
type textarea "x"
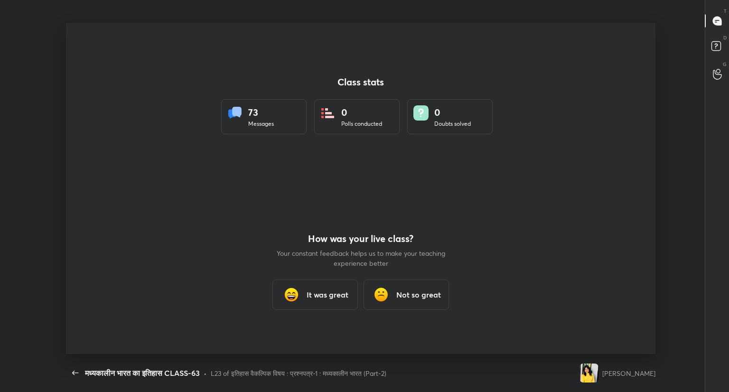
scroll to position [0, 0]
